Goal: Task Accomplishment & Management: Complete application form

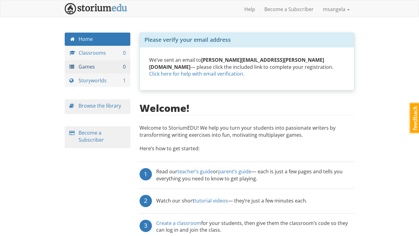
click at [96, 69] on link "Games 0" at bounding box center [98, 66] width 66 height 13
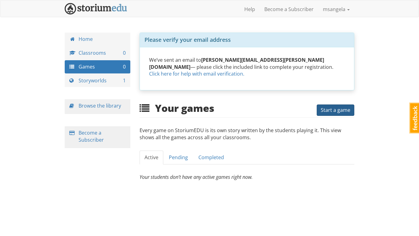
click at [328, 107] on span "Start a game" at bounding box center [335, 110] width 30 height 7
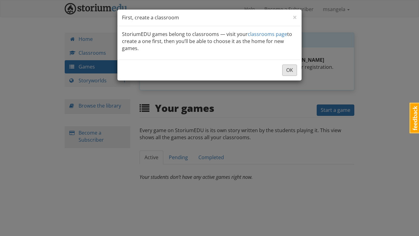
click at [288, 72] on button "OK" at bounding box center [289, 70] width 15 height 11
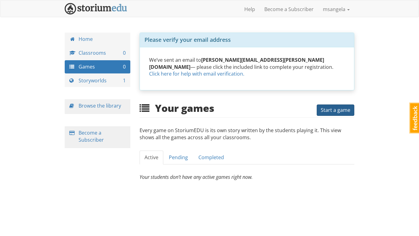
click at [342, 107] on span "Start a game" at bounding box center [335, 110] width 30 height 7
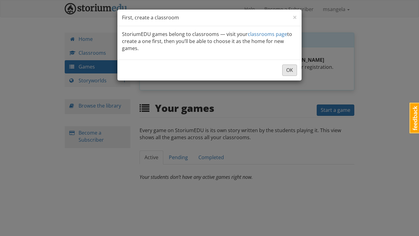
click at [289, 68] on button "OK" at bounding box center [289, 70] width 15 height 11
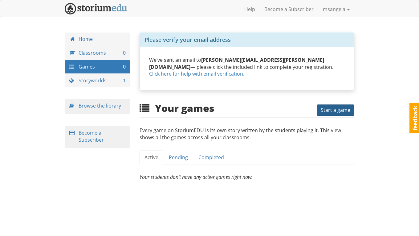
click at [330, 107] on span "Start a game" at bounding box center [335, 110] width 30 height 7
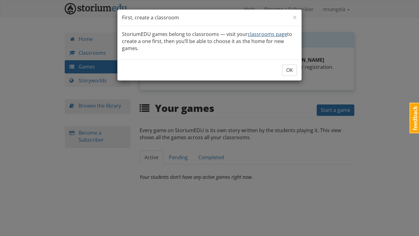
click at [270, 32] on link "classrooms page" at bounding box center [266, 34] width 39 height 7
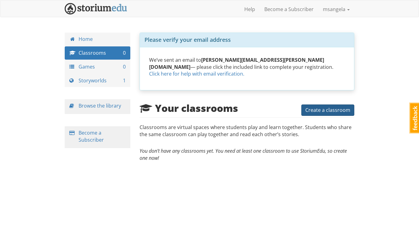
click at [320, 107] on span "Create a classroom" at bounding box center [327, 110] width 45 height 7
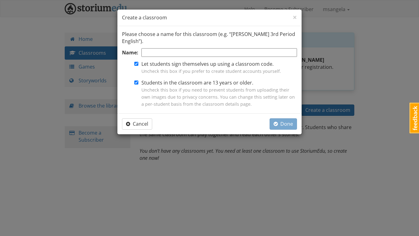
click at [152, 50] on input "Name:" at bounding box center [218, 52] width 155 height 9
type input "4th and 5th"
click at [196, 81] on label "Students in the classroom are 13 years or older. Uncheck this box if you need t…" at bounding box center [218, 93] width 155 height 28
click at [138, 81] on input "Students in the classroom are 13 years or older. Uncheck this box if you need t…" at bounding box center [136, 83] width 4 height 4
checkbox input "false"
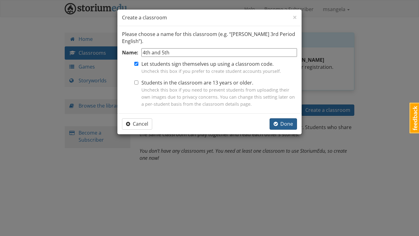
click at [288, 121] on span "Done" at bounding box center [282, 124] width 19 height 7
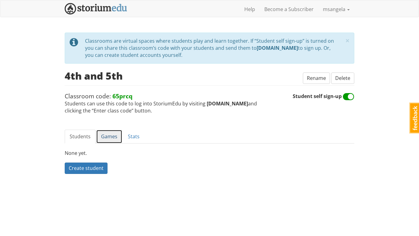
click at [113, 134] on link "Games" at bounding box center [109, 137] width 26 height 14
click at [98, 170] on link "Create a game" at bounding box center [86, 168] width 42 height 11
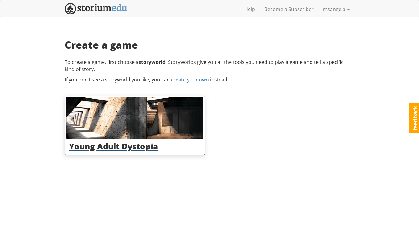
click at [128, 122] on div at bounding box center [134, 118] width 137 height 42
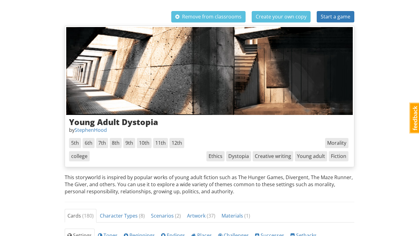
scroll to position [20, 0]
